Goal: Task Accomplishment & Management: Manage account settings

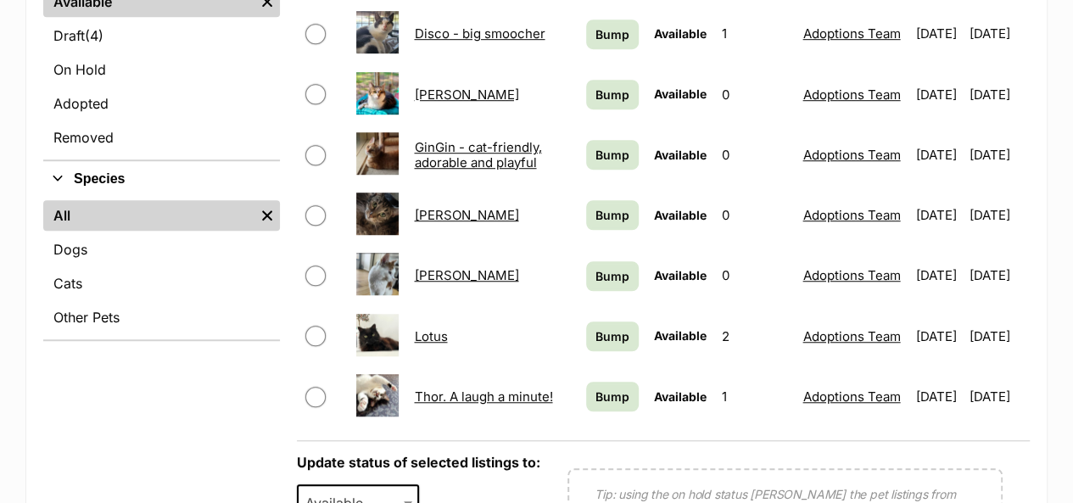
scroll to position [424, 0]
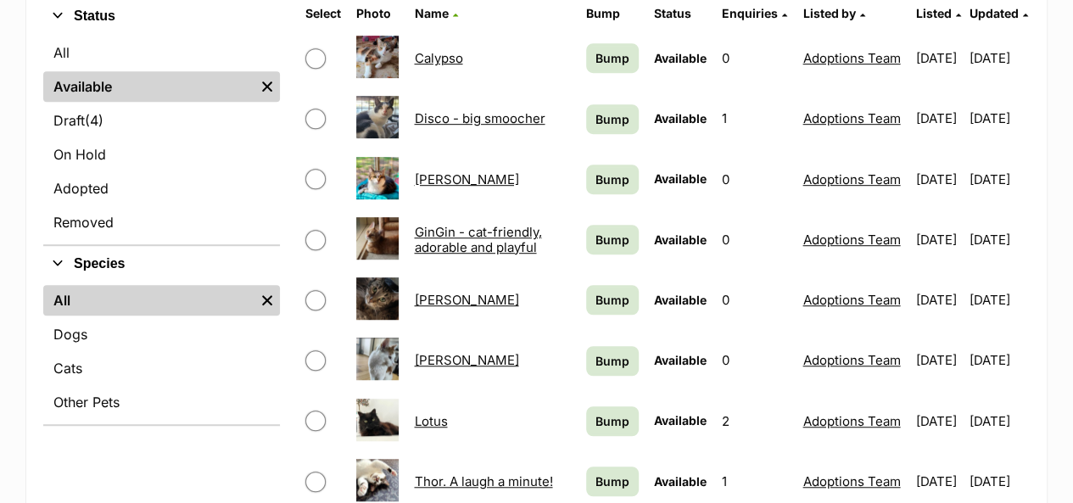
click at [102, 147] on link "On Hold" at bounding box center [161, 154] width 237 height 31
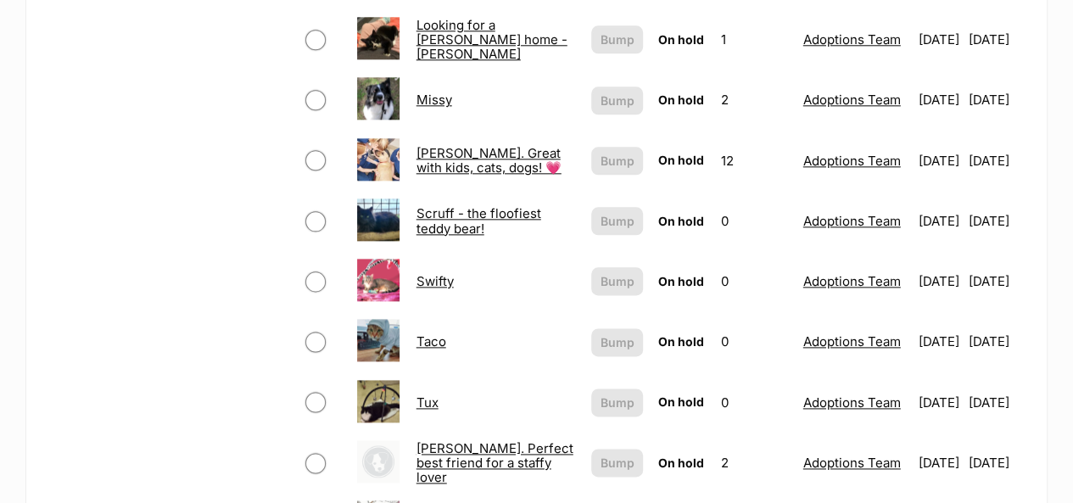
scroll to position [1018, 0]
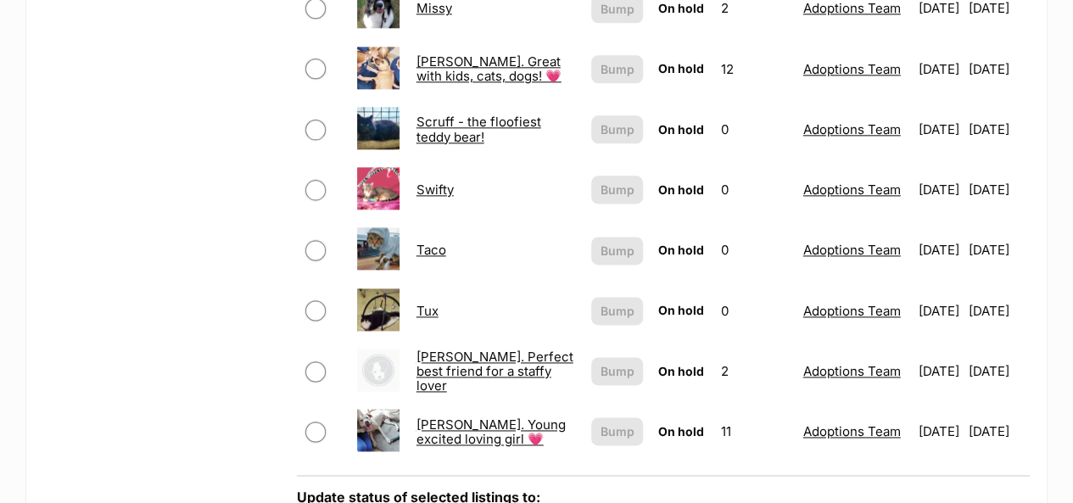
click at [419, 314] on link "Tux" at bounding box center [428, 311] width 22 height 16
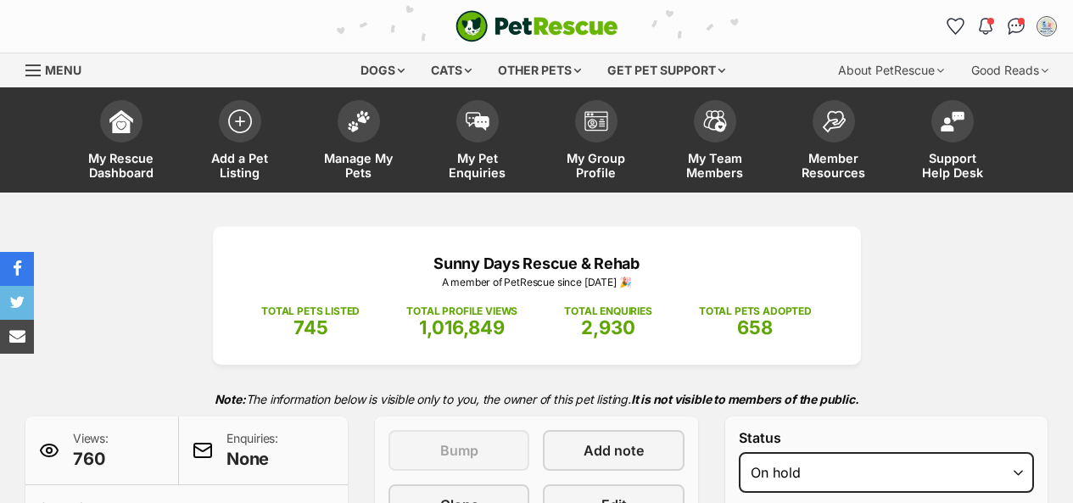
select select "other"
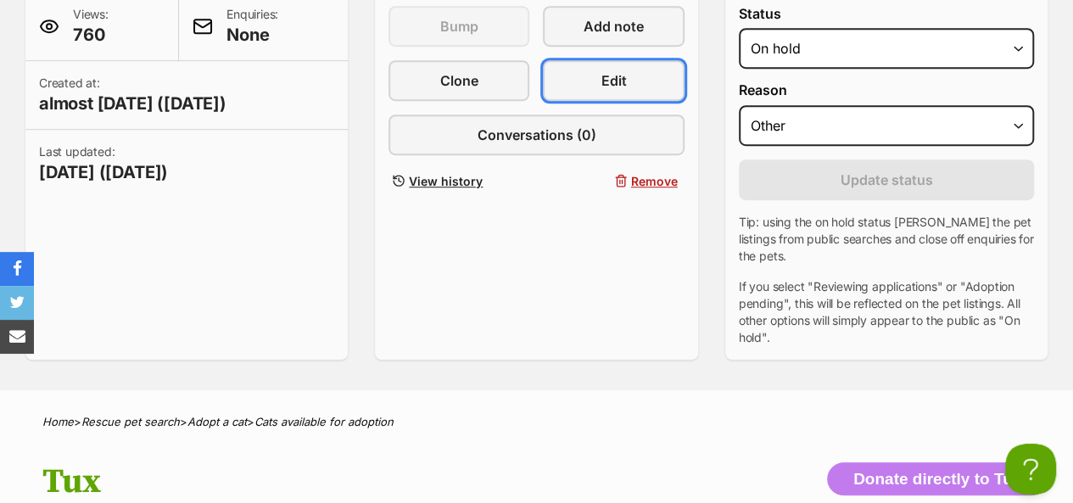
click at [607, 81] on span "Edit" at bounding box center [613, 80] width 25 height 20
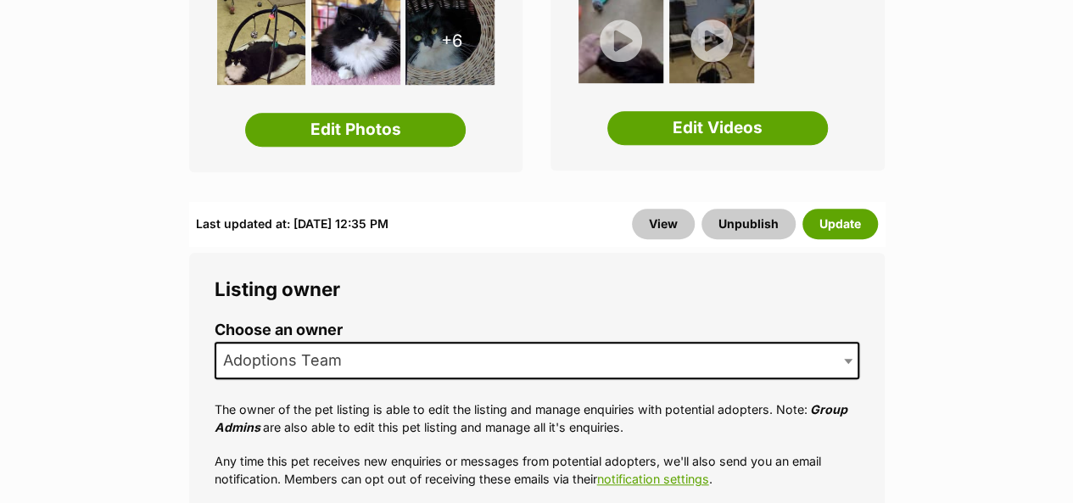
scroll to position [424, 0]
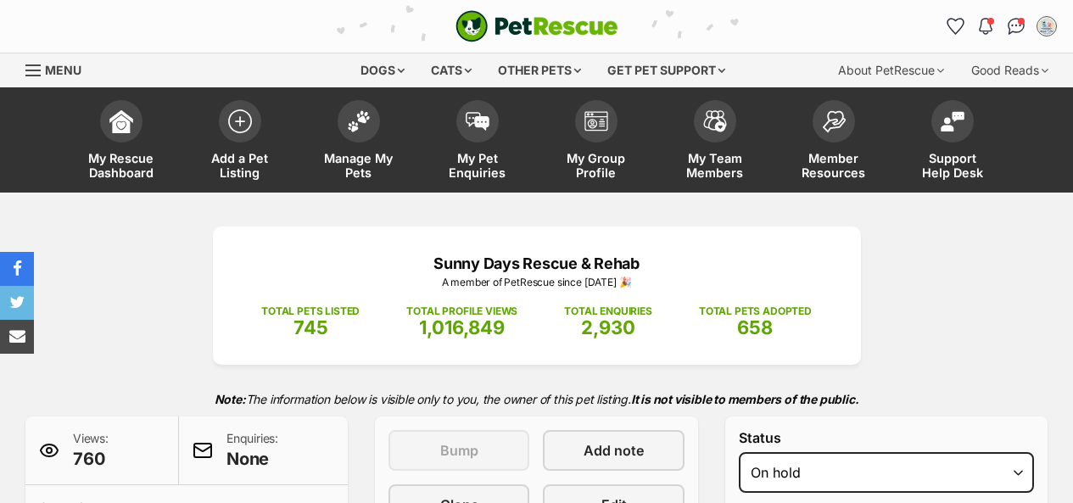
select select "other"
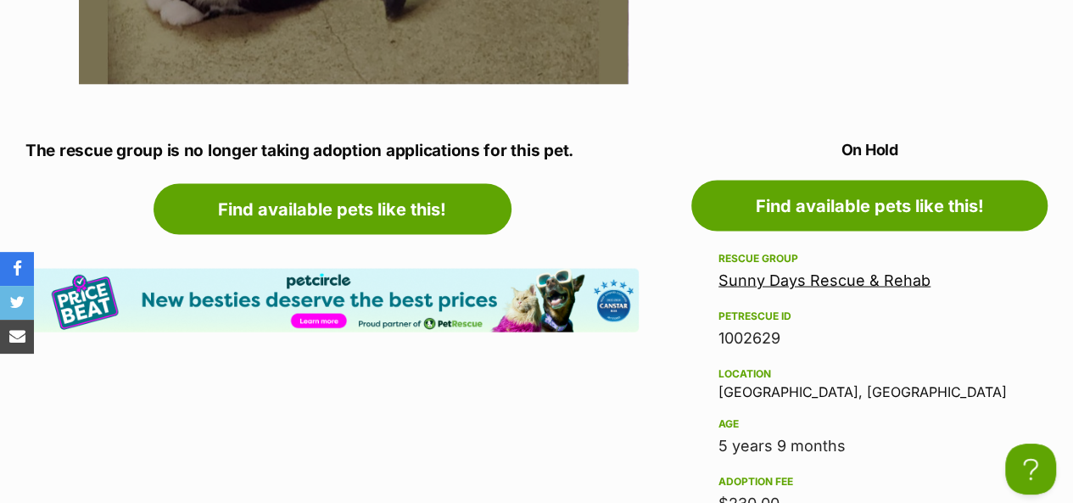
scroll to position [1697, 0]
